Goal: Task Accomplishment & Management: Manage account settings

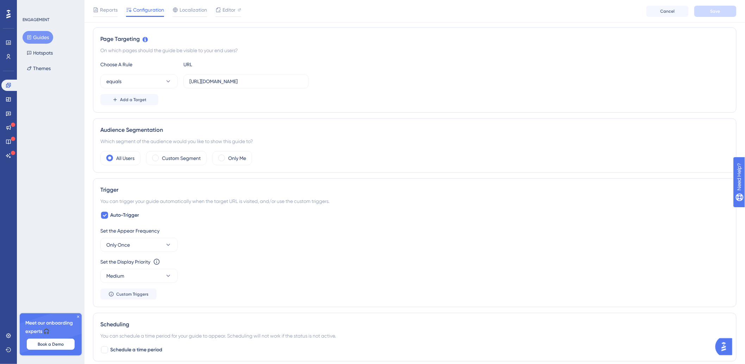
scroll to position [156, 0]
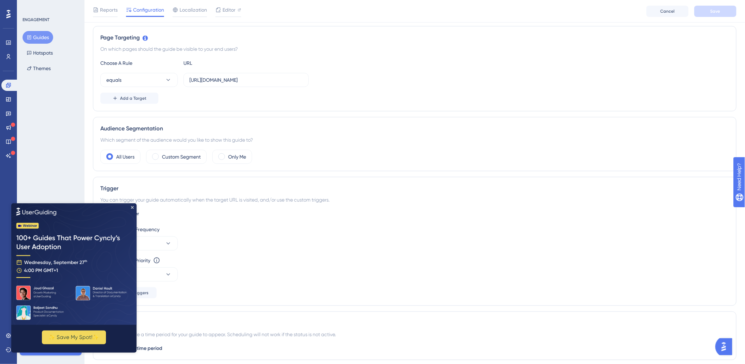
click at [131, 209] on img at bounding box center [73, 264] width 125 height 122
click at [132, 207] on icon "Close Preview" at bounding box center [132, 207] width 3 height 3
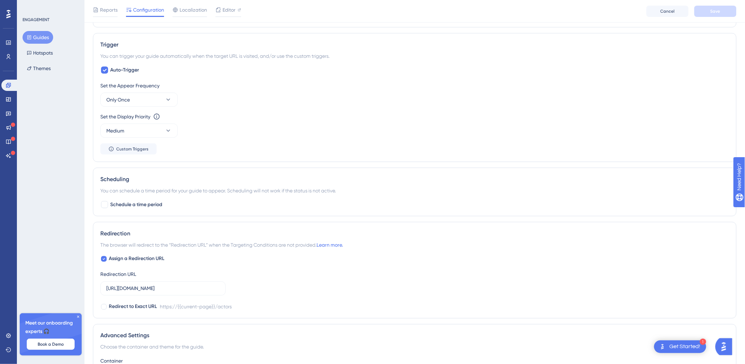
scroll to position [386, 0]
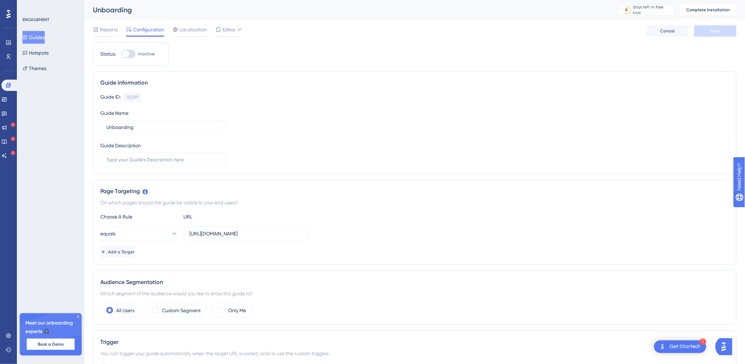
click at [133, 54] on div at bounding box center [129, 54] width 14 height 8
click at [122, 54] on input "Inactive" at bounding box center [121, 54] width 0 height 0
checkbox input "false"
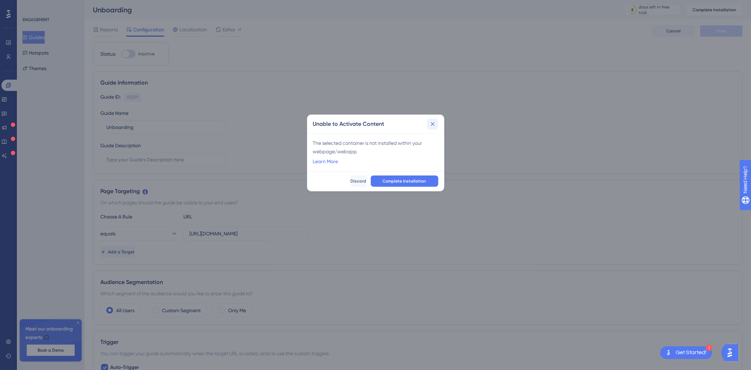
click at [436, 122] on icon at bounding box center [432, 123] width 7 height 7
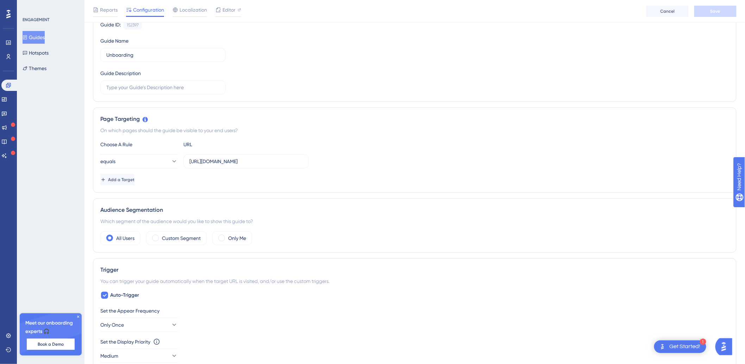
scroll to position [75, 0]
click at [301, 160] on input "[URL][DOMAIN_NAME]" at bounding box center [245, 161] width 113 height 8
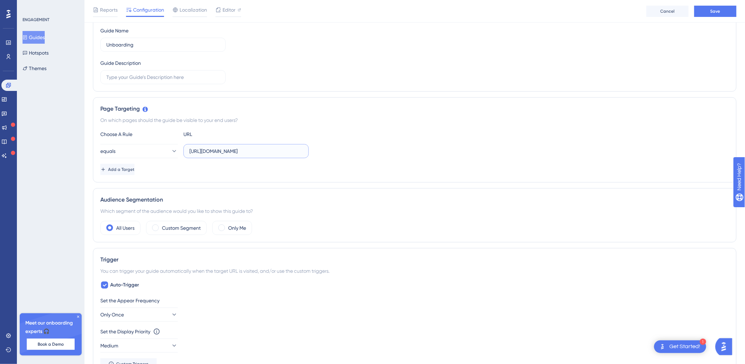
scroll to position [86, 0]
type input "https://ep-contributions.startinblox.com/"
click at [135, 168] on span "Add a Target" at bounding box center [122, 169] width 26 height 6
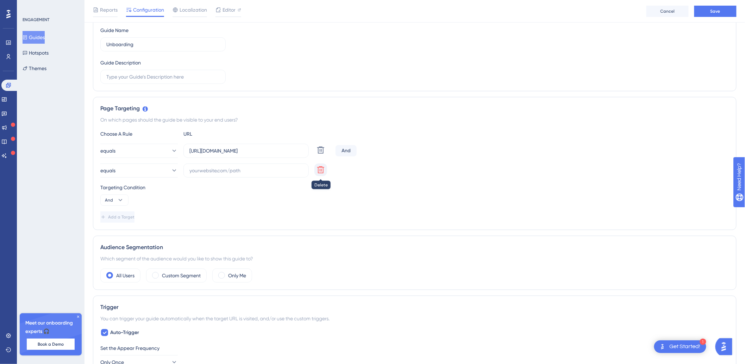
click at [322, 174] on icon at bounding box center [321, 170] width 8 height 8
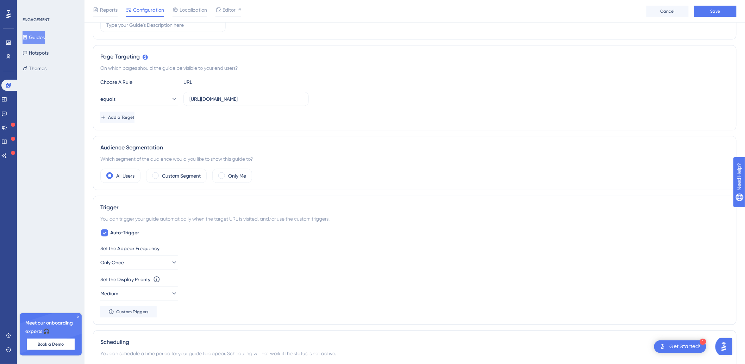
scroll to position [138, 0]
click at [156, 172] on span at bounding box center [155, 175] width 7 height 7
click at [161, 173] on input "radio" at bounding box center [161, 173] width 0 height 0
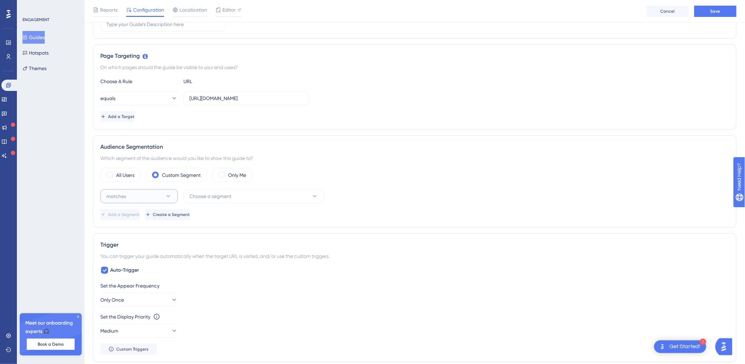
click at [159, 196] on button "matches" at bounding box center [138, 196] width 77 height 14
click at [163, 199] on button "matches" at bounding box center [138, 196] width 77 height 14
click at [197, 197] on span "Choose a segment" at bounding box center [210, 196] width 42 height 8
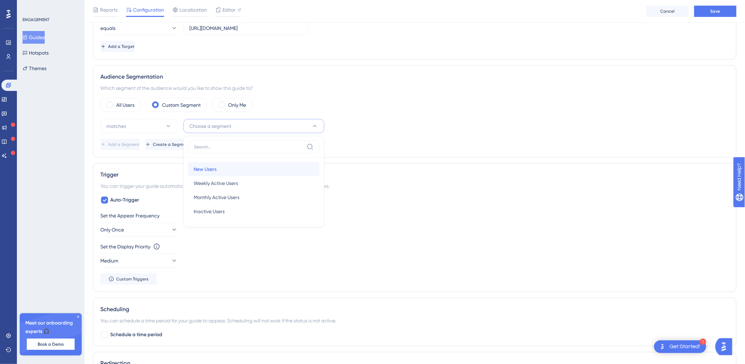
click at [212, 172] on span "New Users" at bounding box center [205, 169] width 23 height 8
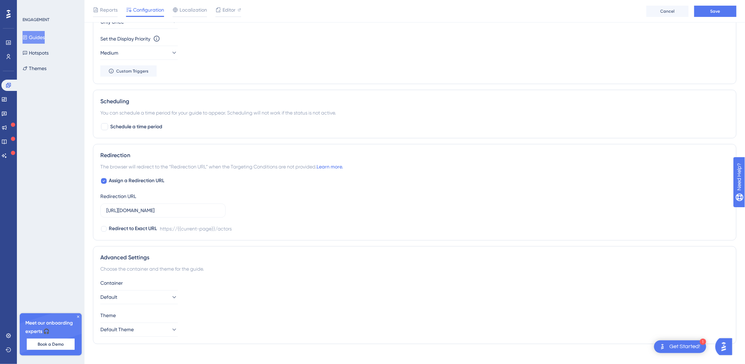
scroll to position [425, 0]
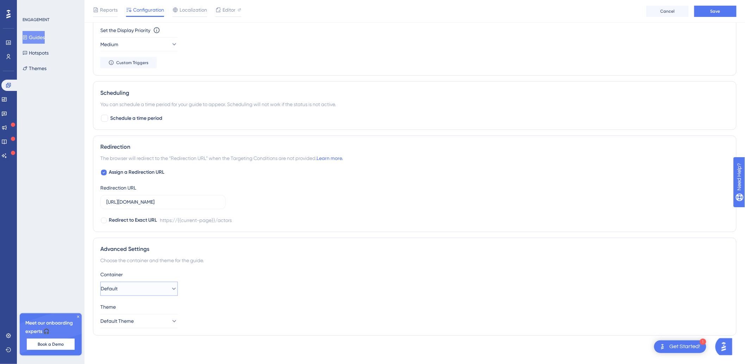
click at [159, 289] on button "Default" at bounding box center [138, 289] width 77 height 14
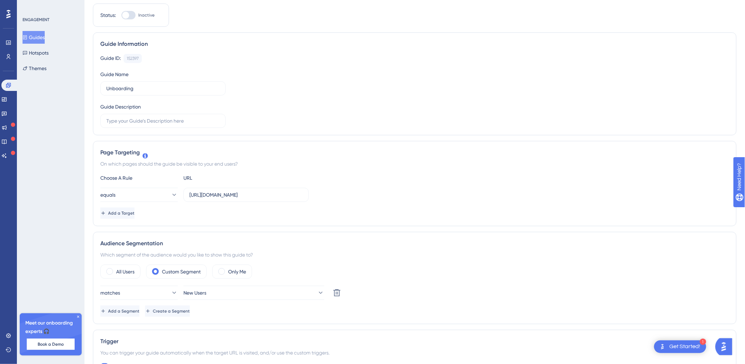
scroll to position [0, 0]
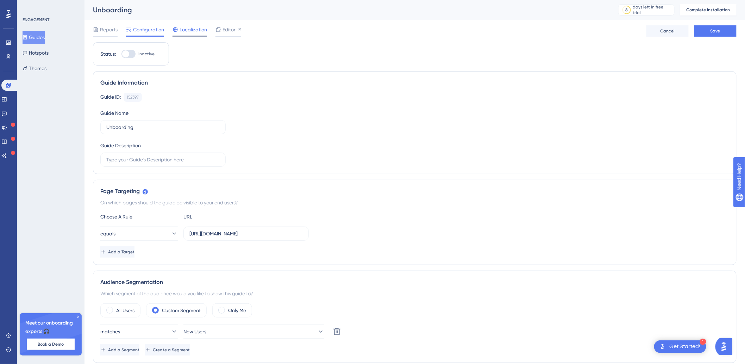
click at [189, 27] on span "Localization" at bounding box center [193, 29] width 27 height 8
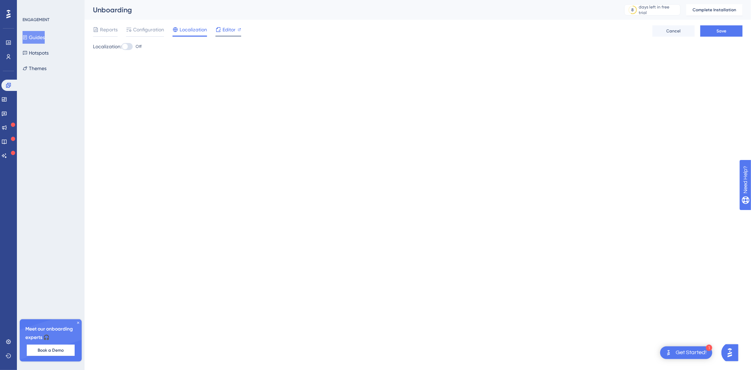
click at [226, 30] on span "Editor" at bounding box center [229, 29] width 13 height 8
click at [104, 33] on span "Reports" at bounding box center [109, 29] width 18 height 8
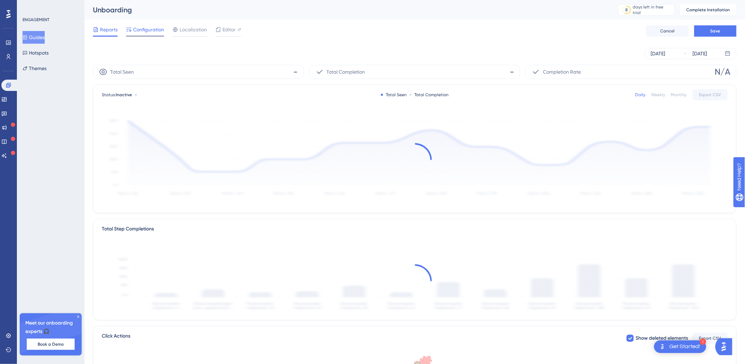
click at [144, 33] on span "Configuration" at bounding box center [148, 29] width 31 height 8
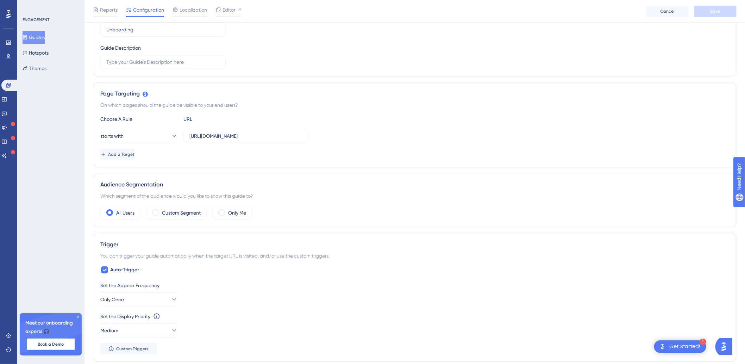
scroll to position [102, 0]
click at [156, 210] on span at bounding box center [155, 210] width 7 height 7
click at [161, 208] on input "radio" at bounding box center [161, 208] width 0 height 0
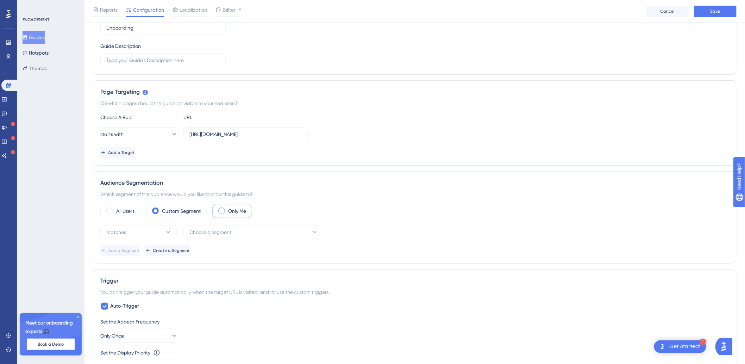
click at [220, 209] on span at bounding box center [221, 210] width 7 height 7
click at [227, 208] on input "radio" at bounding box center [227, 208] width 0 height 0
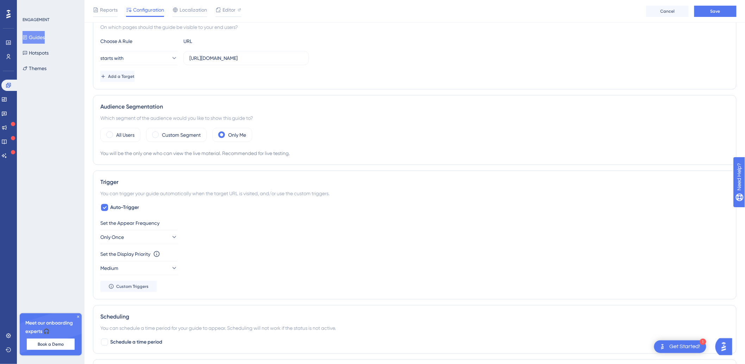
scroll to position [180, 0]
click at [112, 135] on div "All Users" at bounding box center [120, 133] width 40 height 14
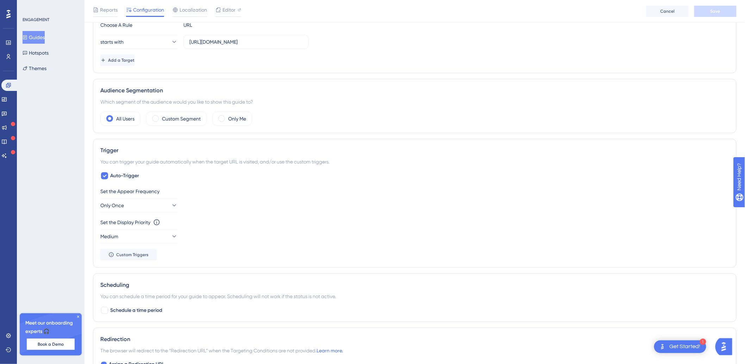
scroll to position [194, 0]
click at [171, 122] on label "Custom Segment" at bounding box center [181, 119] width 39 height 8
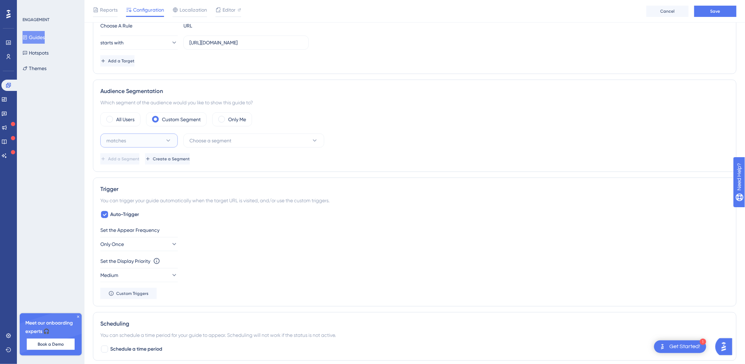
click at [154, 145] on button "matches" at bounding box center [138, 140] width 77 height 14
click at [222, 144] on span "Choose a segment" at bounding box center [210, 140] width 42 height 8
click at [205, 259] on div "Set the Display Priority This option will set the display priority between auto…" at bounding box center [414, 261] width 629 height 8
click at [131, 120] on label "All Users" at bounding box center [125, 119] width 18 height 8
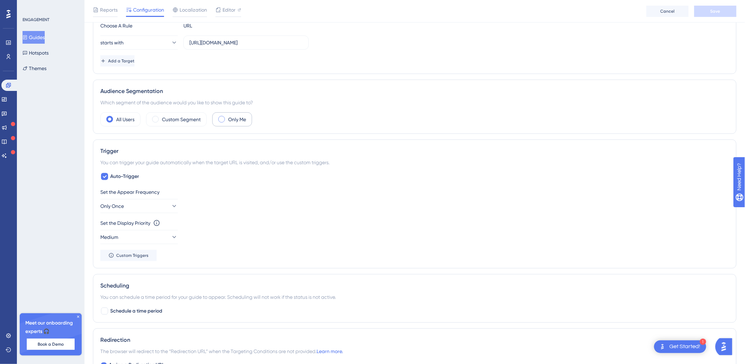
click at [228, 118] on div "Only Me" at bounding box center [232, 119] width 40 height 14
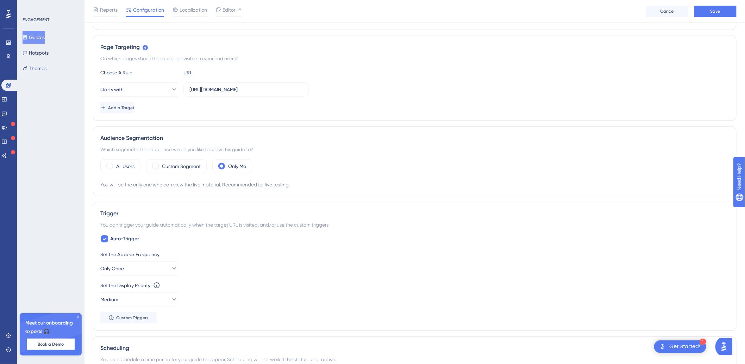
scroll to position [173, 0]
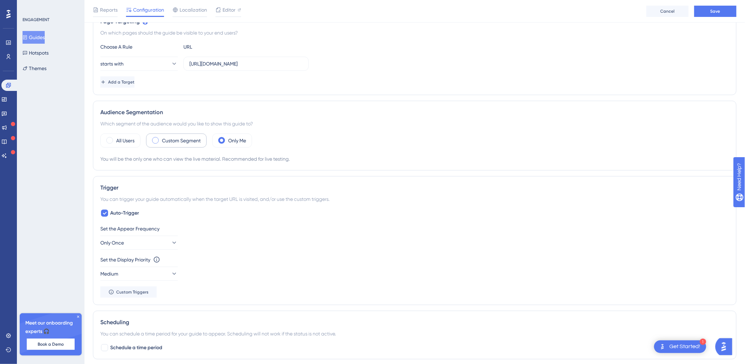
click at [158, 138] on span at bounding box center [155, 140] width 7 height 7
click at [161, 138] on input "radio" at bounding box center [161, 138] width 0 height 0
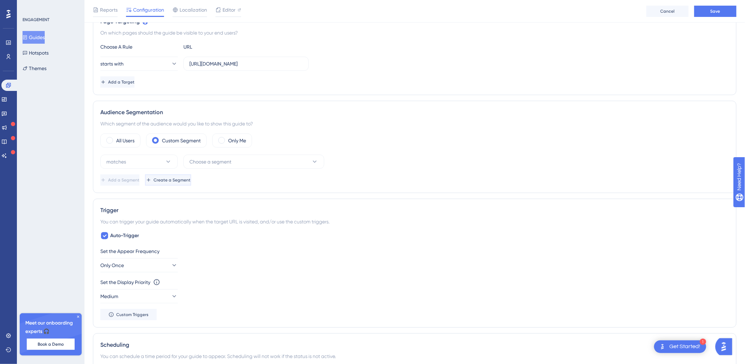
click at [191, 185] on button "Create a Segment" at bounding box center [168, 179] width 46 height 11
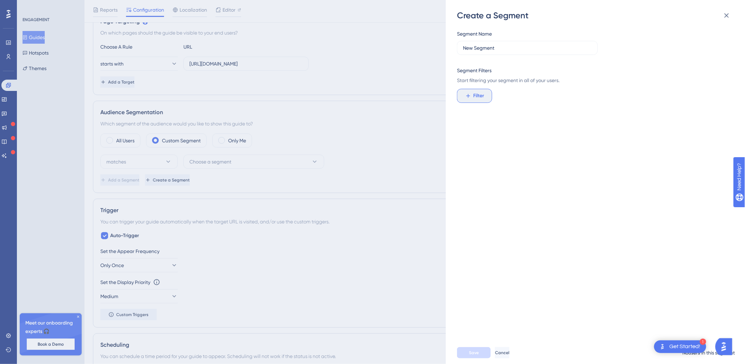
click at [473, 100] on button "Filter" at bounding box center [474, 96] width 35 height 14
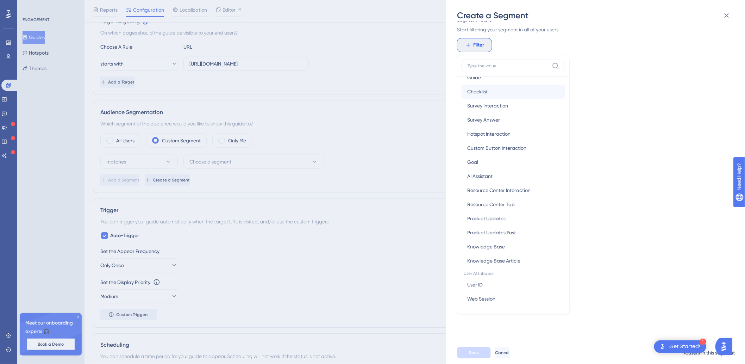
scroll to position [223, 0]
click at [591, 158] on div "Segment Name New Segment Segment Filters Start filtering your segment in all of…" at bounding box center [599, 181] width 284 height 320
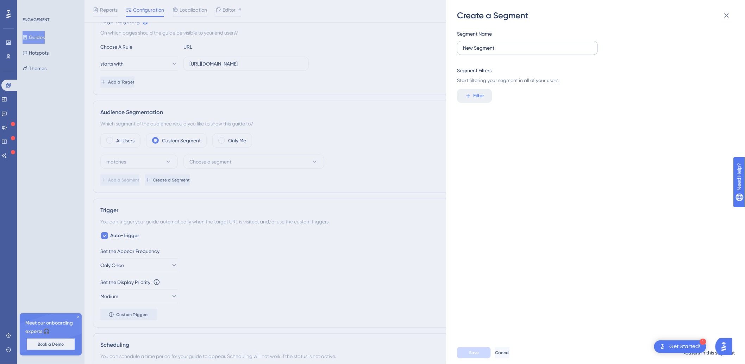
click at [492, 52] on label "New Segment" at bounding box center [527, 48] width 141 height 14
click at [492, 52] on input "New Segment" at bounding box center [527, 48] width 129 height 8
click at [724, 19] on icon at bounding box center [727, 15] width 8 height 8
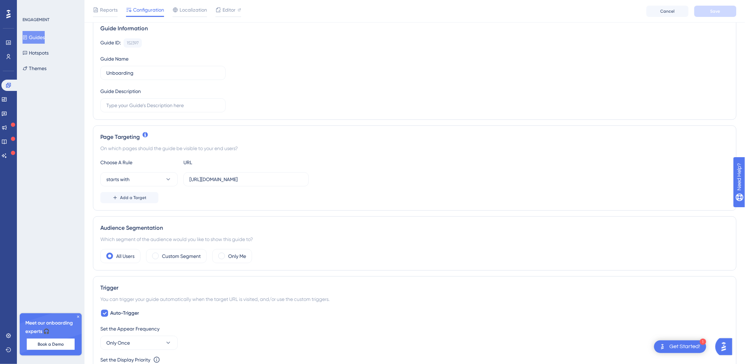
scroll to position [58, 0]
click at [167, 181] on icon at bounding box center [168, 178] width 7 height 7
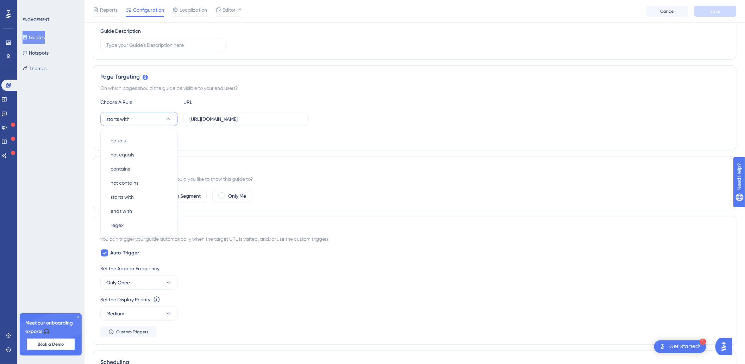
click at [255, 147] on div "Page Targeting On which pages should the guide be visible to your end users? Ch…" at bounding box center [415, 107] width 644 height 85
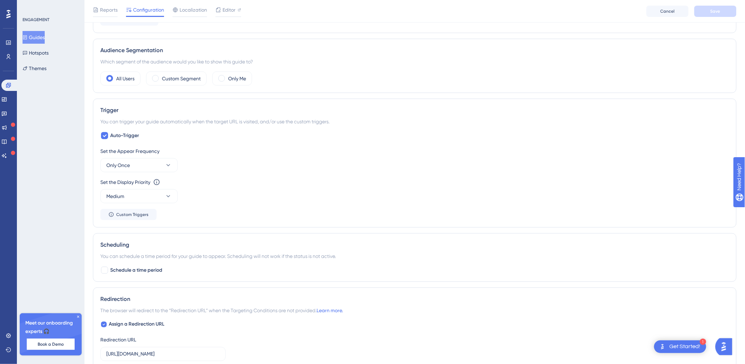
scroll to position [256, 0]
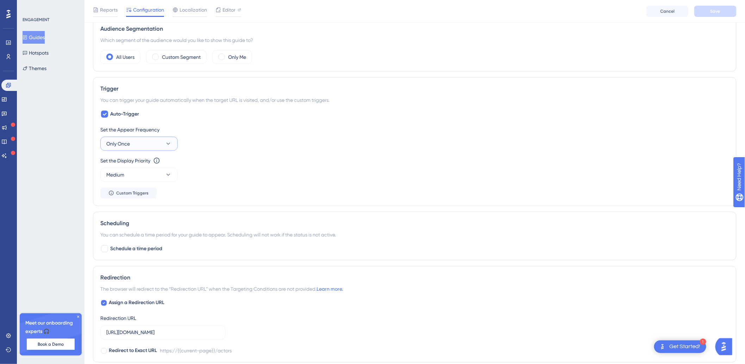
click at [155, 145] on button "Only Once" at bounding box center [138, 144] width 77 height 14
click at [153, 173] on button "Medium" at bounding box center [138, 175] width 77 height 14
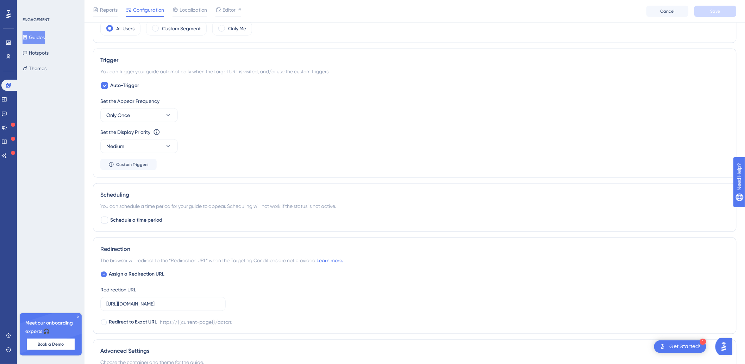
scroll to position [288, 0]
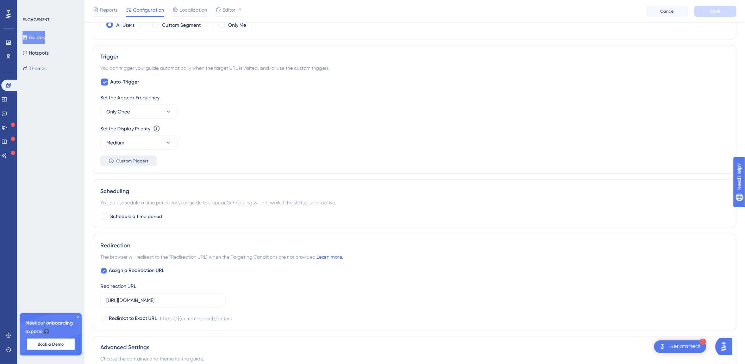
click at [137, 162] on span "Custom Triggers" at bounding box center [132, 161] width 32 height 6
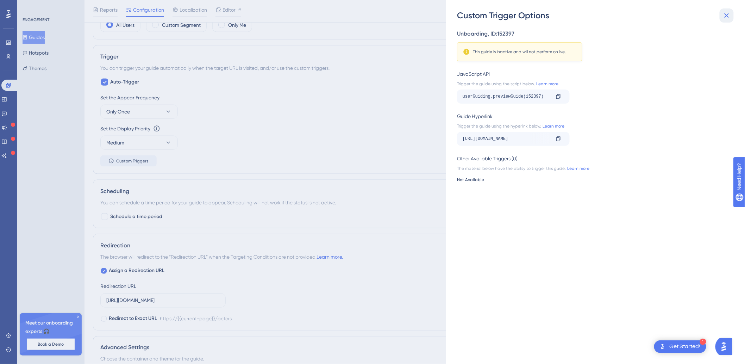
click at [728, 18] on icon at bounding box center [727, 15] width 8 height 8
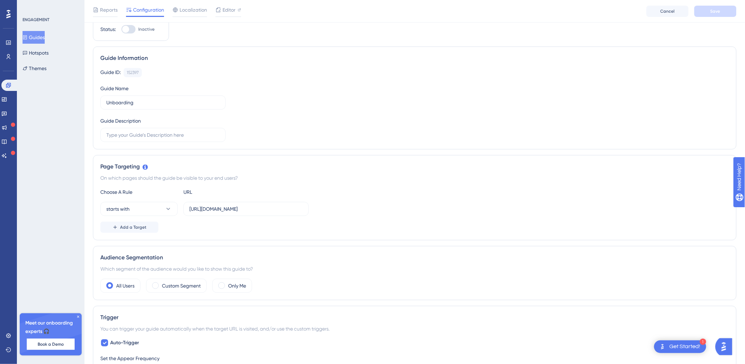
scroll to position [0, 0]
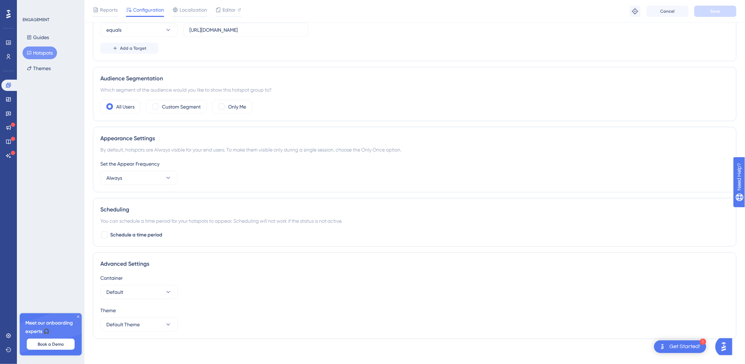
scroll to position [177, 0]
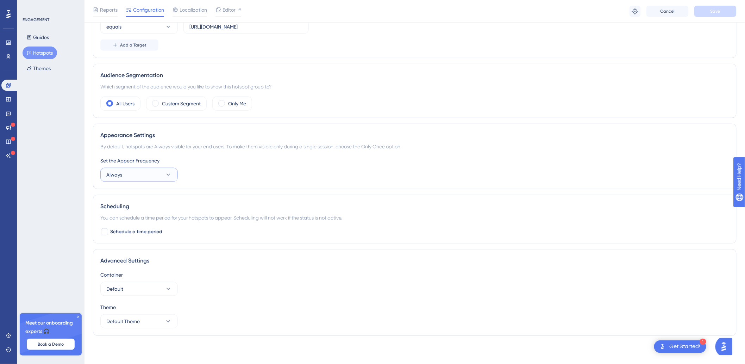
click at [169, 176] on icon at bounding box center [168, 174] width 7 height 7
click at [150, 213] on div "Once in a Session Once in a Session" at bounding box center [139, 210] width 57 height 14
click at [156, 174] on button "Once in a Session" at bounding box center [138, 175] width 77 height 14
click at [163, 172] on button "Once in a Session" at bounding box center [138, 175] width 77 height 14
